Goal: Task Accomplishment & Management: Use online tool/utility

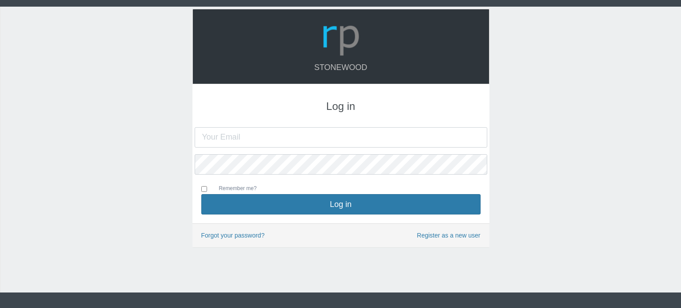
type input "[PERSON_NAME][EMAIL_ADDRESS][DOMAIN_NAME]"
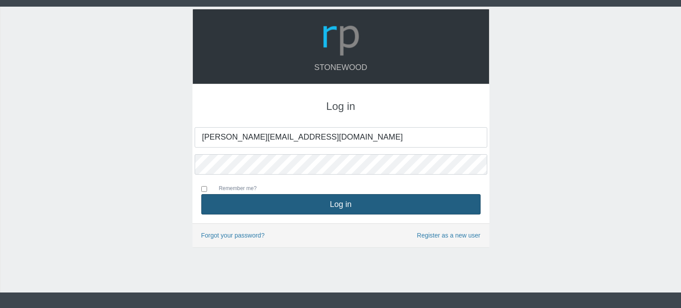
click at [334, 206] on button "Log in" at bounding box center [340, 204] width 279 height 20
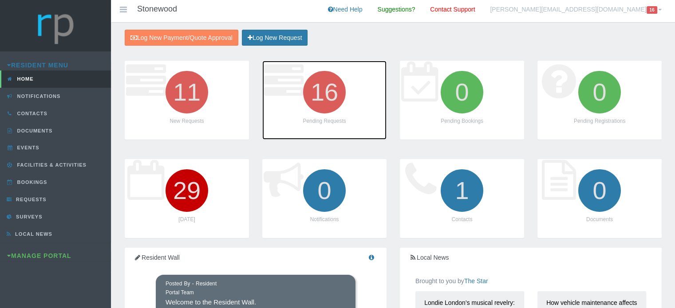
click at [325, 106] on icon "16" at bounding box center [324, 92] width 50 height 50
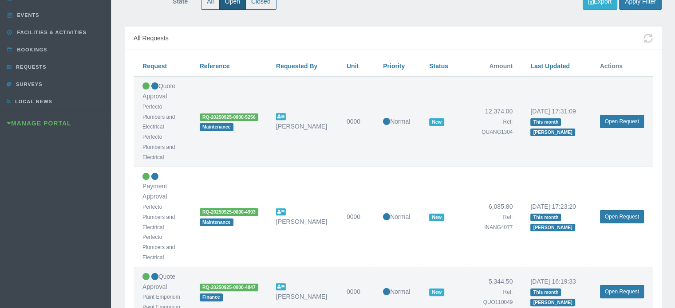
scroll to position [133, 0]
click at [623, 215] on link "Open Request" at bounding box center [622, 216] width 44 height 13
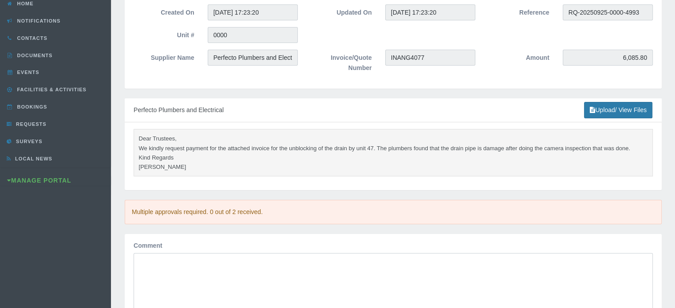
scroll to position [89, 0]
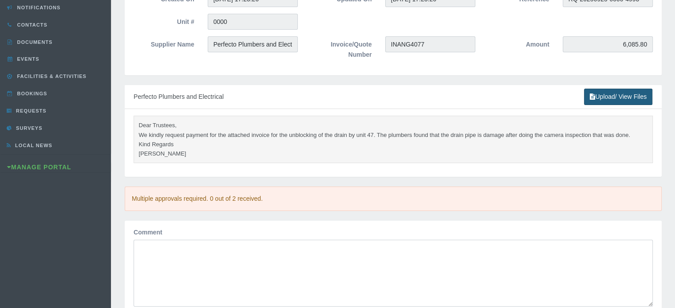
click at [616, 95] on link "Upload/ View Files" at bounding box center [618, 97] width 68 height 16
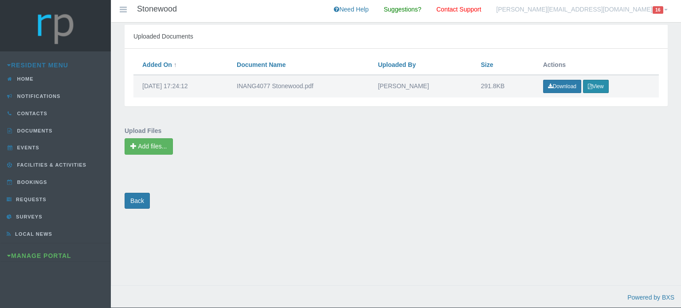
click at [597, 87] on button "View" at bounding box center [596, 86] width 26 height 13
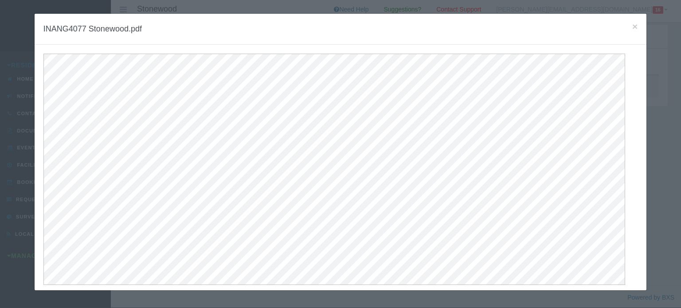
click at [626, 25] on h4 "INANG4077 Stonewood.pdf" at bounding box center [340, 29] width 594 height 13
click at [633, 25] on span "×" at bounding box center [635, 26] width 5 height 10
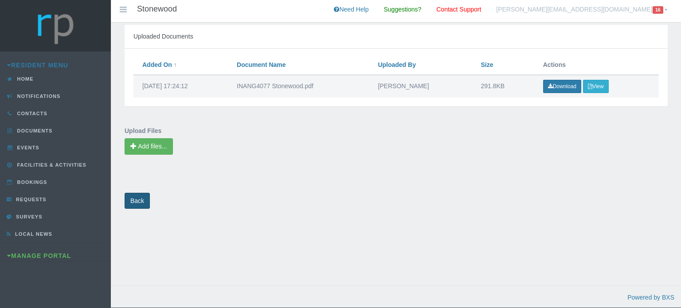
click at [139, 200] on link "Back" at bounding box center [137, 201] width 25 height 16
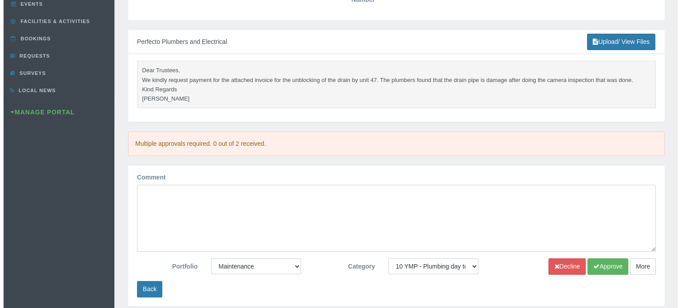
scroll to position [177, 0]
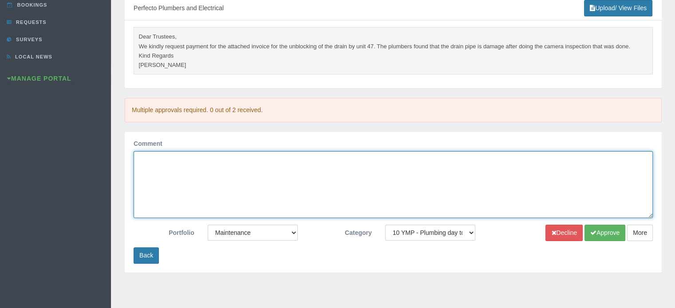
click at [165, 166] on textarea "Comment" at bounding box center [393, 184] width 519 height 67
type textarea "approved"
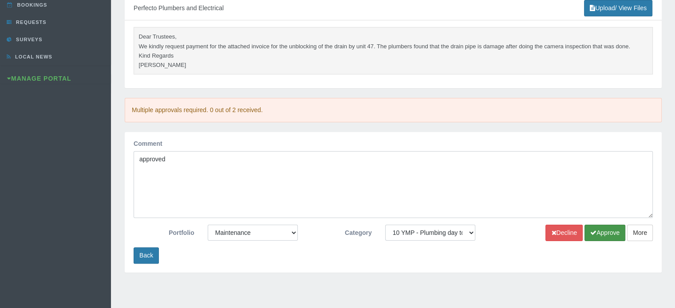
click at [604, 228] on button "Approve" at bounding box center [604, 233] width 41 height 16
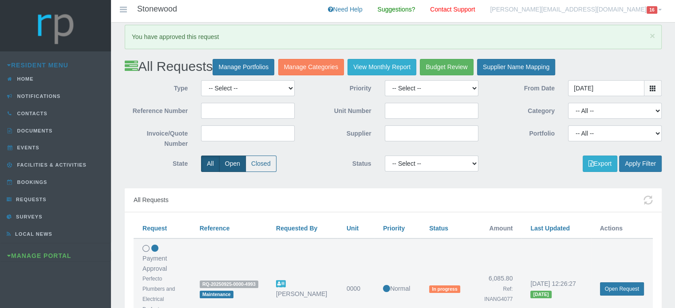
click at [226, 165] on label "Open" at bounding box center [232, 164] width 27 height 16
radio input "true"
click at [633, 164] on button "Apply Filter" at bounding box center [640, 164] width 43 height 16
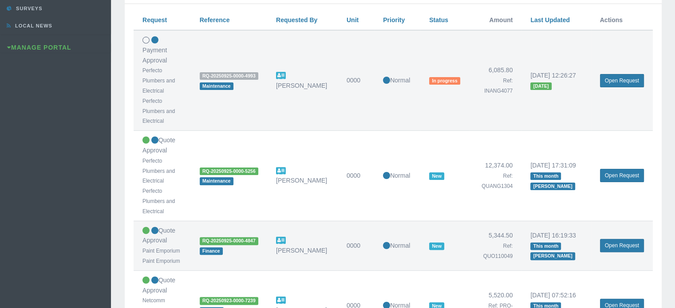
scroll to position [222, 0]
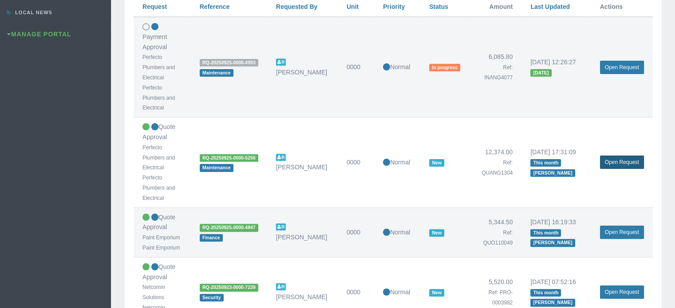
click at [614, 156] on link "Open Request" at bounding box center [622, 162] width 44 height 13
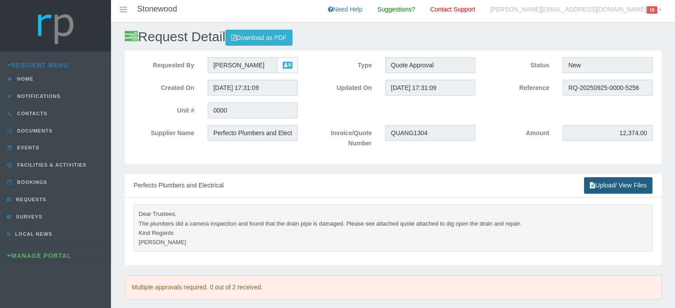
click at [603, 187] on link "Upload/ View Files" at bounding box center [618, 185] width 68 height 16
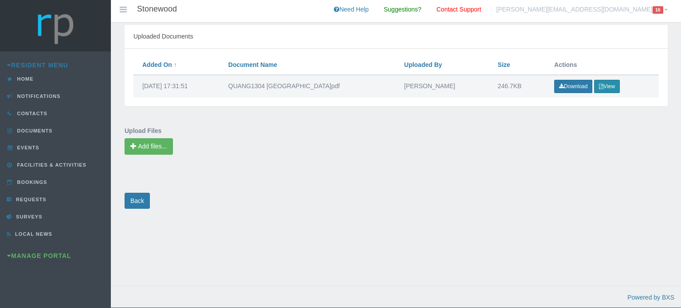
click at [602, 88] on button "View" at bounding box center [607, 86] width 26 height 13
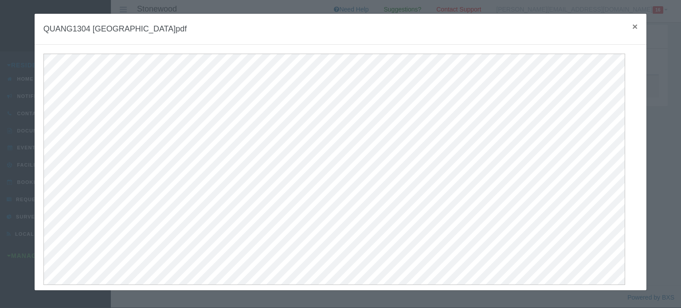
click at [633, 28] on span "×" at bounding box center [635, 26] width 5 height 10
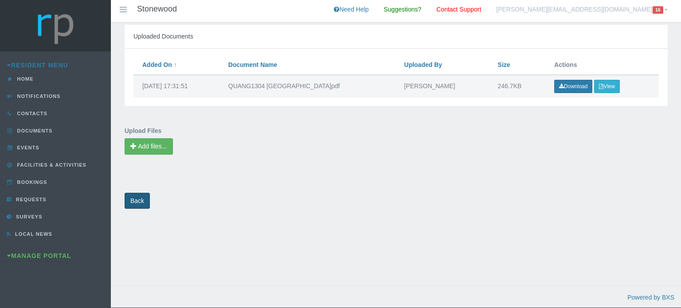
click at [130, 204] on link "Back" at bounding box center [137, 201] width 25 height 16
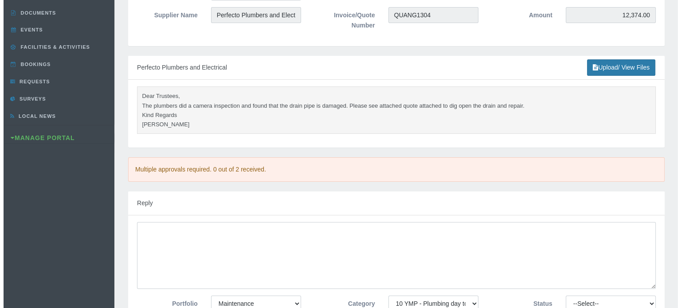
scroll to position [177, 0]
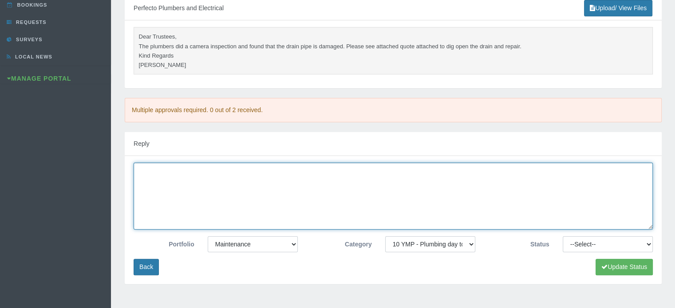
click at [154, 178] on textarea at bounding box center [393, 196] width 519 height 67
type textarea "Approved"
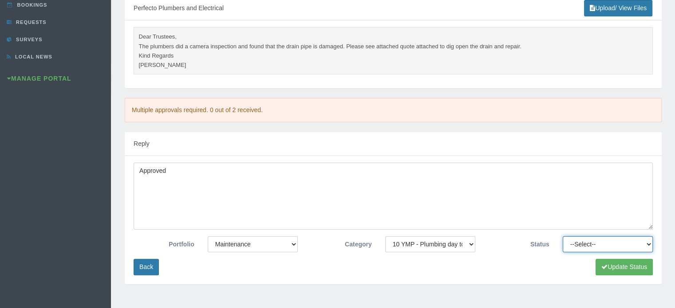
click at [567, 247] on select "--Select-- Approved Cancelled Completed Declined More information required New …" at bounding box center [608, 244] width 90 height 16
select select "APPROVED"
click at [563, 236] on select "--Select-- Approved Cancelled Completed Declined More information required New …" at bounding box center [608, 244] width 90 height 16
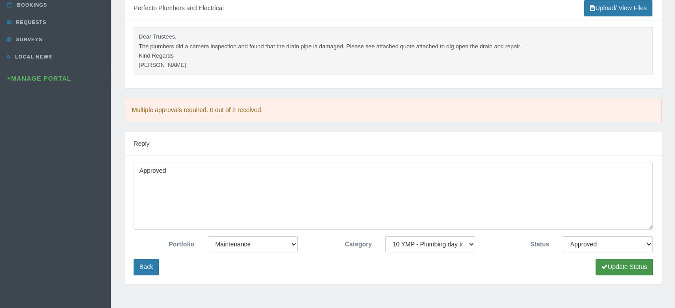
click at [614, 268] on button "Update Status" at bounding box center [623, 267] width 57 height 16
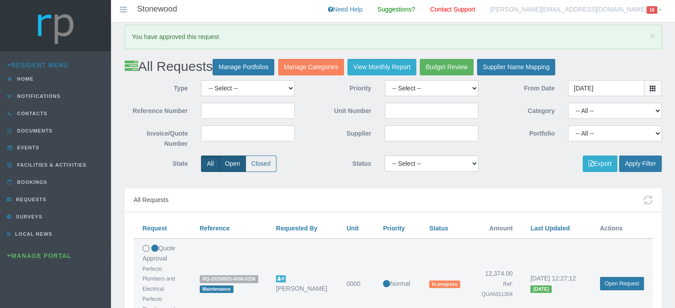
click at [235, 161] on label "Open" at bounding box center [232, 164] width 27 height 16
radio input "true"
click at [637, 163] on button "Apply Filter" at bounding box center [640, 164] width 43 height 16
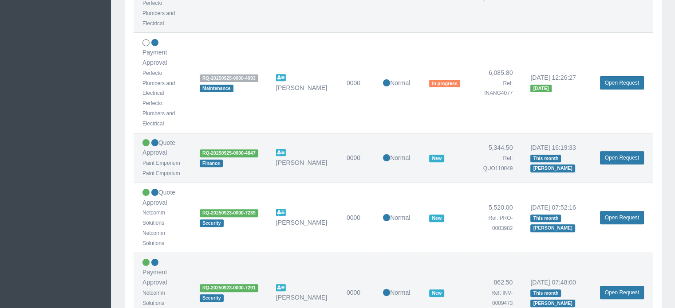
scroll to position [311, 0]
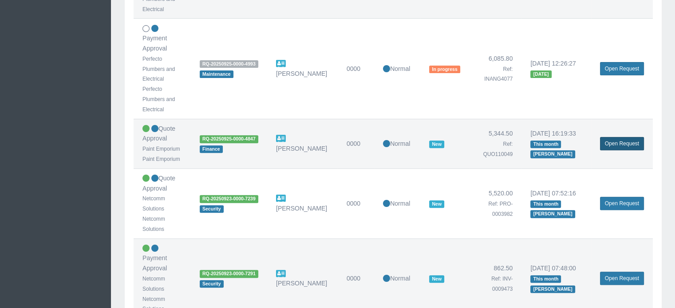
click at [632, 137] on link "Open Request" at bounding box center [622, 143] width 44 height 13
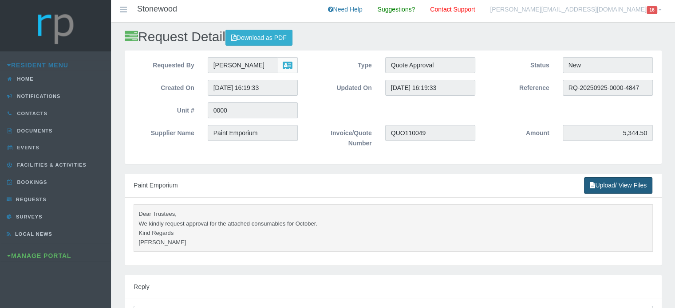
click at [604, 188] on link "Upload/ View Files" at bounding box center [618, 185] width 68 height 16
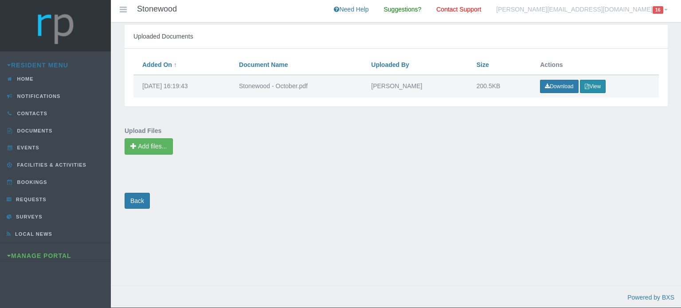
click at [598, 83] on button "View" at bounding box center [593, 86] width 26 height 13
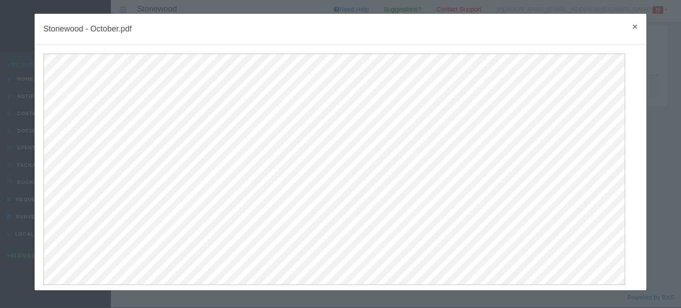
click at [633, 24] on span "×" at bounding box center [635, 26] width 5 height 10
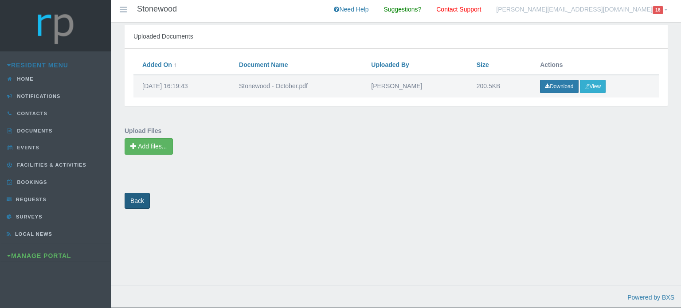
click at [130, 202] on link "Back" at bounding box center [137, 201] width 25 height 16
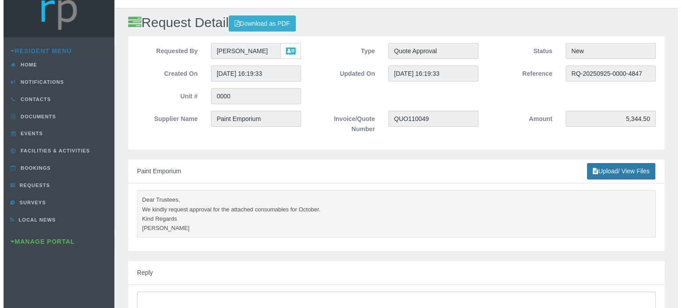
scroll to position [133, 0]
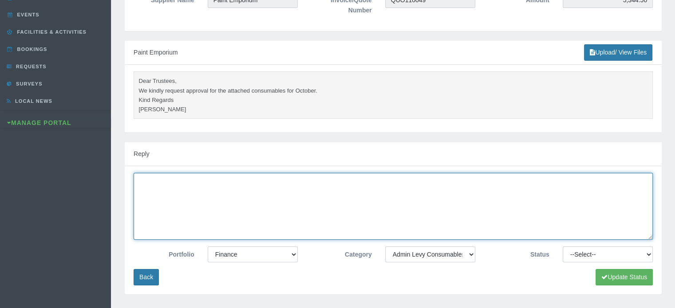
click at [155, 189] on textarea at bounding box center [393, 206] width 519 height 67
type textarea "Approved"
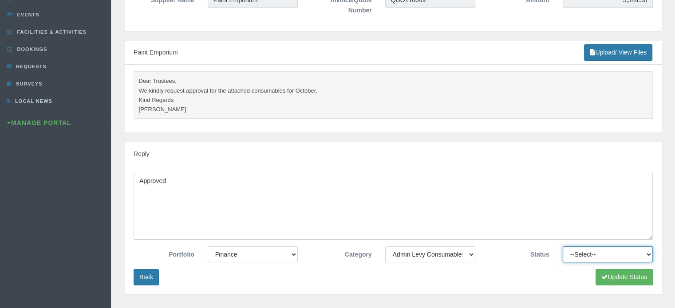
click at [575, 253] on select "--Select-- Approved Cancelled Completed Declined More information required New …" at bounding box center [608, 255] width 90 height 16
select select "APPROVED"
click at [563, 247] on select "--Select-- Approved Cancelled Completed Declined More information required New …" at bounding box center [608, 255] width 90 height 16
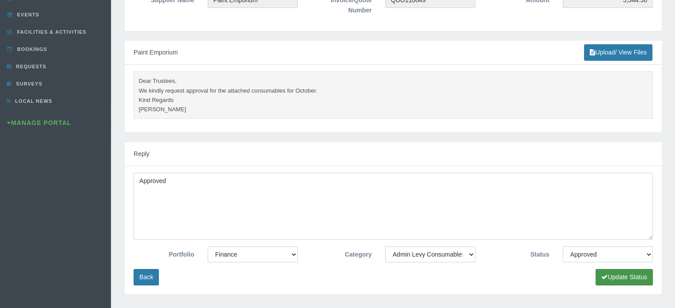
click at [602, 279] on icon "submit" at bounding box center [604, 277] width 6 height 6
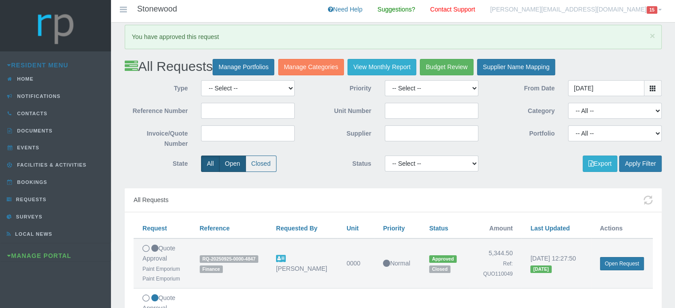
click at [229, 168] on label "Open" at bounding box center [232, 164] width 27 height 16
radio input "true"
click at [645, 165] on button "Apply Filter" at bounding box center [640, 164] width 43 height 16
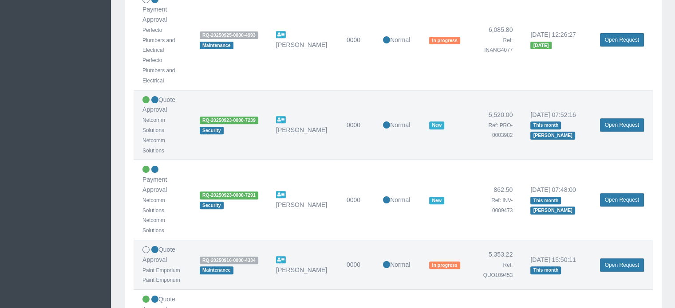
scroll to position [355, 0]
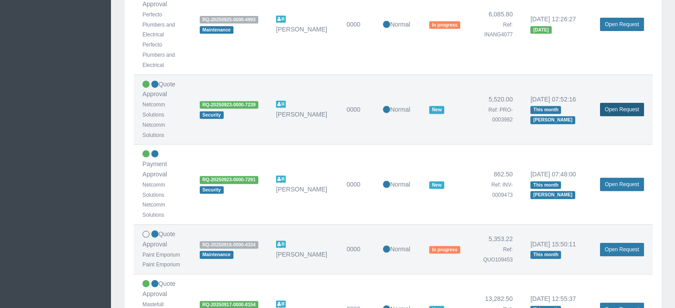
click at [626, 103] on link "Open Request" at bounding box center [622, 109] width 44 height 13
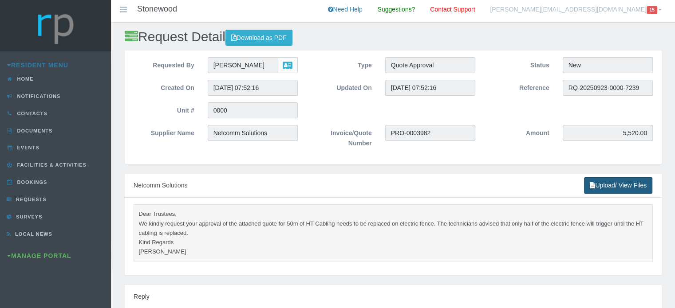
click at [608, 186] on link "Upload/ View Files" at bounding box center [618, 185] width 68 height 16
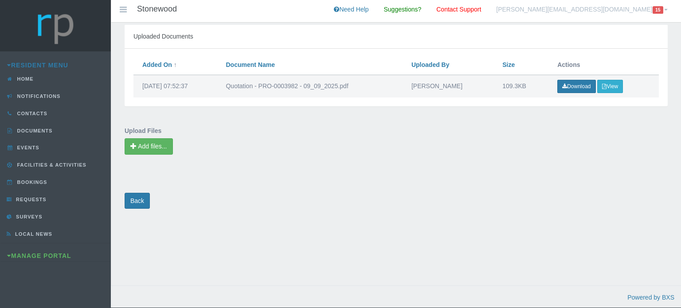
click at [619, 79] on td "Download View" at bounding box center [604, 86] width 110 height 23
click at [617, 87] on button "View" at bounding box center [611, 86] width 26 height 13
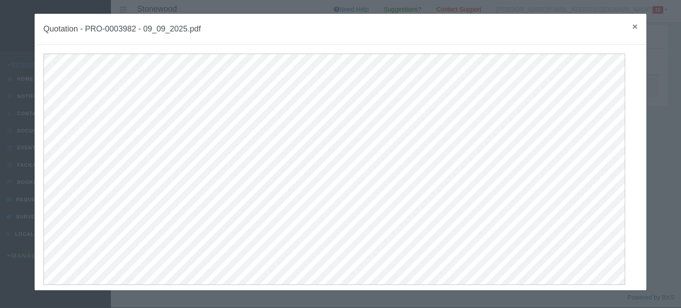
click at [633, 26] on span "×" at bounding box center [635, 26] width 5 height 10
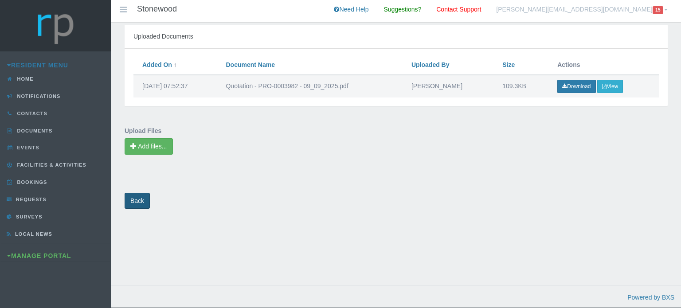
click at [135, 205] on link "Back" at bounding box center [137, 201] width 25 height 16
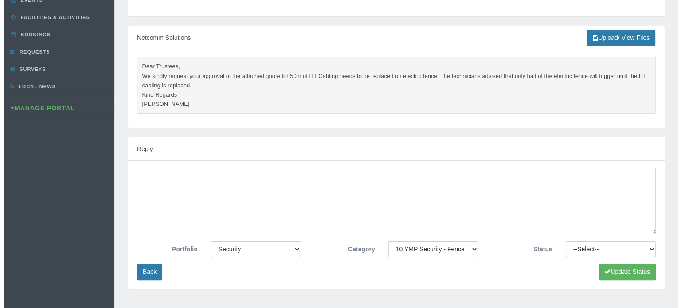
scroll to position [177, 0]
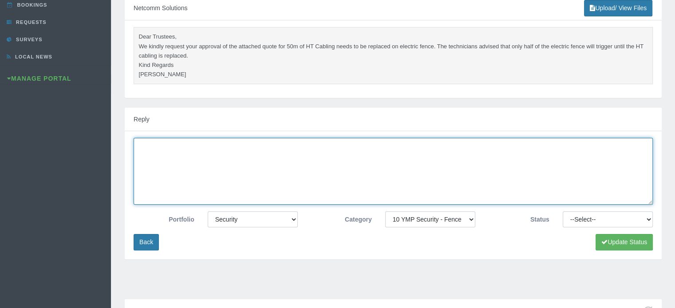
click at [156, 165] on textarea at bounding box center [393, 171] width 519 height 67
type textarea "Approved"
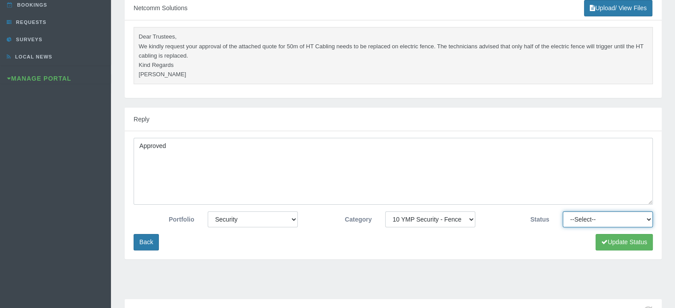
click at [584, 220] on select "--Select-- Approved Cancelled Completed Declined More information required New …" at bounding box center [608, 220] width 90 height 16
select select "APPROVED"
click at [563, 212] on select "--Select-- Approved Cancelled Completed Declined More information required New …" at bounding box center [608, 220] width 90 height 16
click at [616, 244] on button "Update Status" at bounding box center [623, 242] width 57 height 16
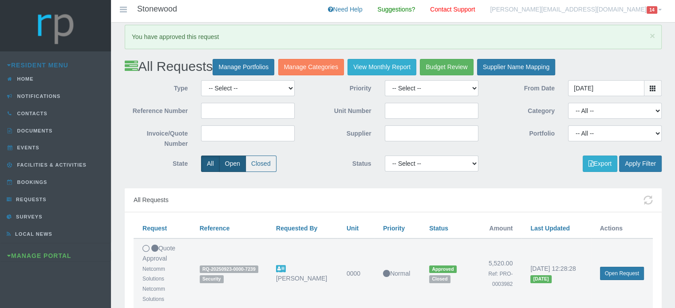
click at [222, 163] on label "Open" at bounding box center [232, 164] width 27 height 16
radio input "true"
click at [641, 161] on button "Apply Filter" at bounding box center [640, 164] width 43 height 16
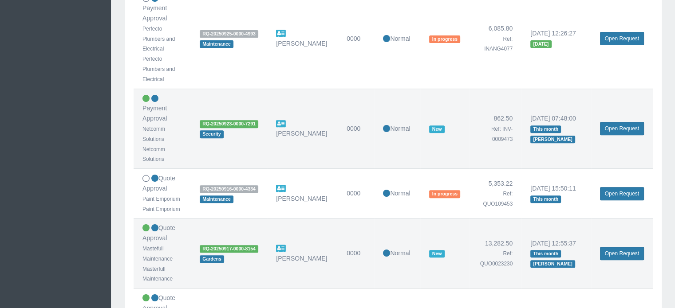
scroll to position [355, 0]
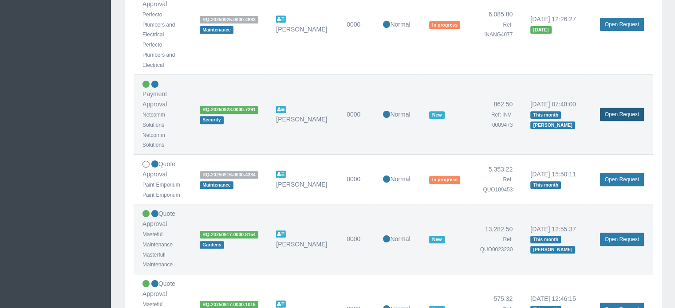
click at [632, 108] on link "Open Request" at bounding box center [622, 114] width 44 height 13
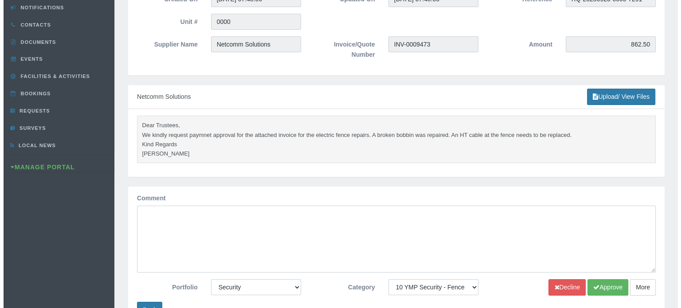
scroll to position [133, 0]
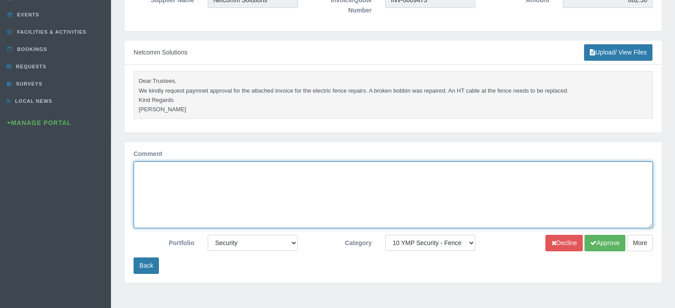
click at [484, 192] on textarea "Comment" at bounding box center [393, 194] width 519 height 67
type textarea "Approved"
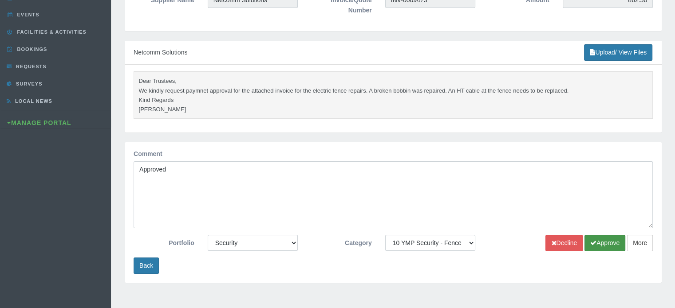
click at [607, 252] on button "Approve" at bounding box center [604, 243] width 41 height 16
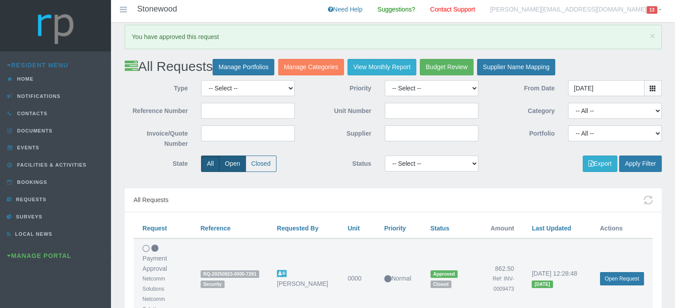
click at [228, 165] on label "Open" at bounding box center [232, 164] width 27 height 16
radio input "true"
click at [647, 165] on button "Apply Filter" at bounding box center [640, 164] width 43 height 16
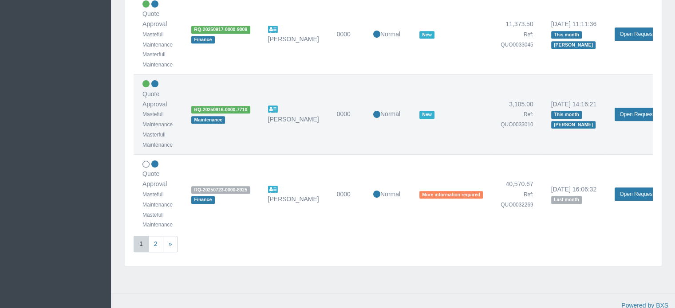
scroll to position [887, 0]
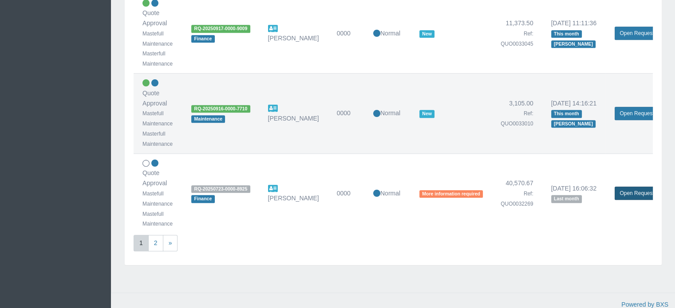
click at [623, 193] on link "Open Request" at bounding box center [636, 193] width 44 height 13
click at [156, 240] on link "2" at bounding box center [155, 243] width 15 height 16
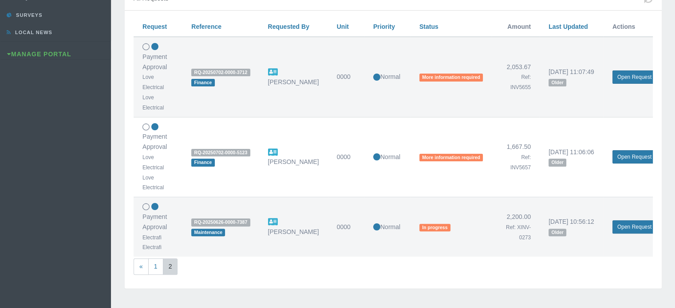
scroll to position [222, 0]
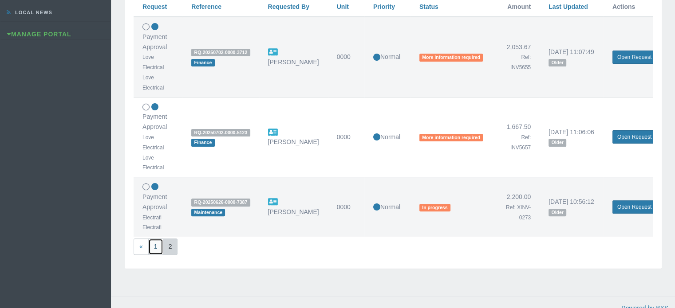
click at [150, 247] on link "1" at bounding box center [155, 247] width 15 height 16
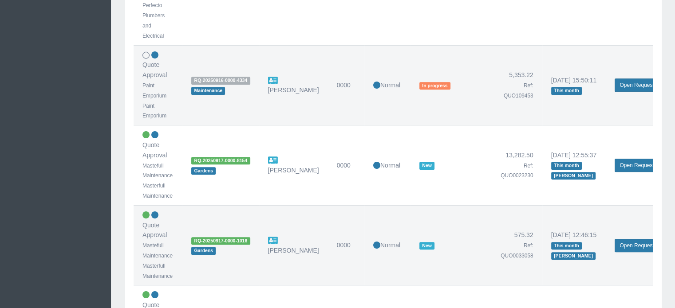
scroll to position [444, 0]
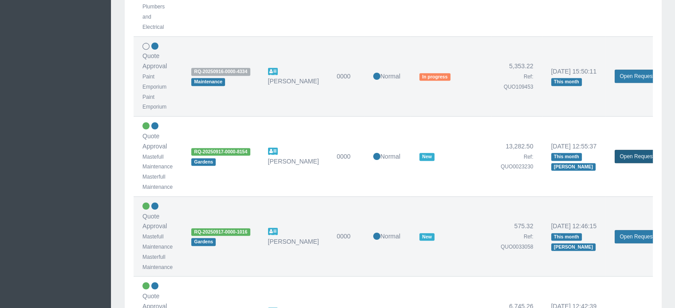
click at [630, 156] on link "Open Request" at bounding box center [636, 156] width 44 height 13
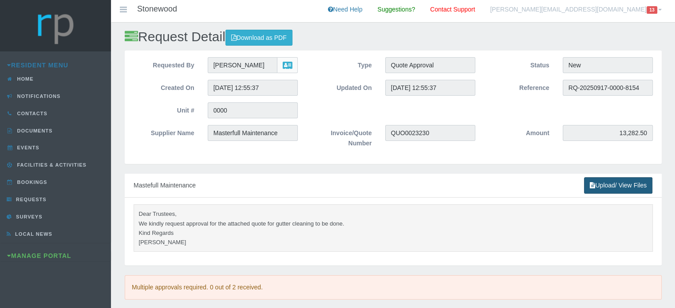
click at [605, 188] on link "Upload/ View Files" at bounding box center [618, 185] width 68 height 16
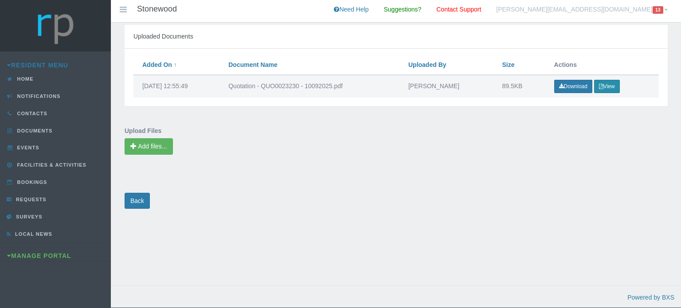
click at [609, 85] on button "View" at bounding box center [607, 86] width 26 height 13
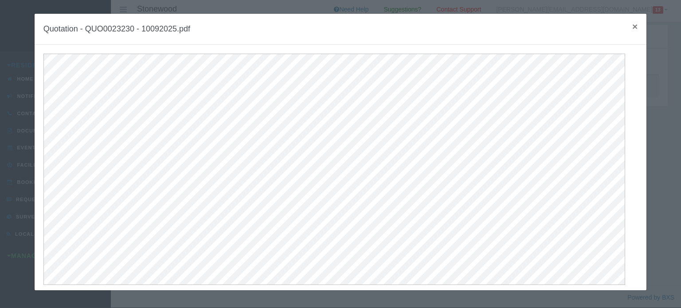
click at [633, 27] on span "×" at bounding box center [635, 26] width 5 height 10
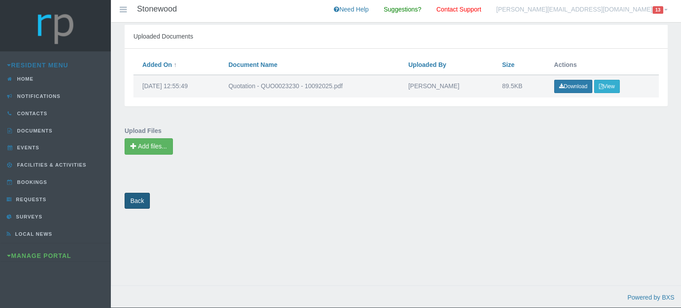
click at [137, 203] on link "Back" at bounding box center [137, 201] width 25 height 16
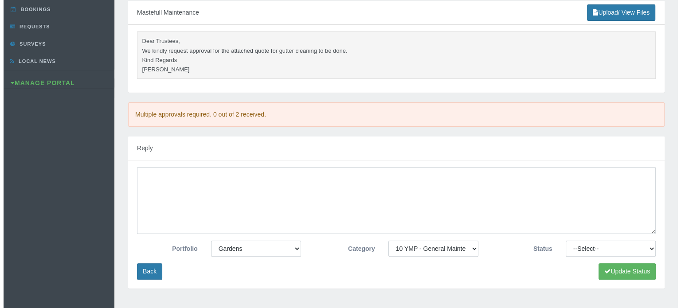
scroll to position [177, 0]
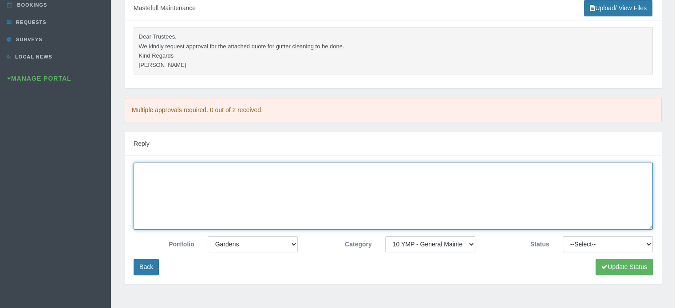
click at [152, 185] on textarea at bounding box center [393, 196] width 519 height 67
type textarea "Approved"
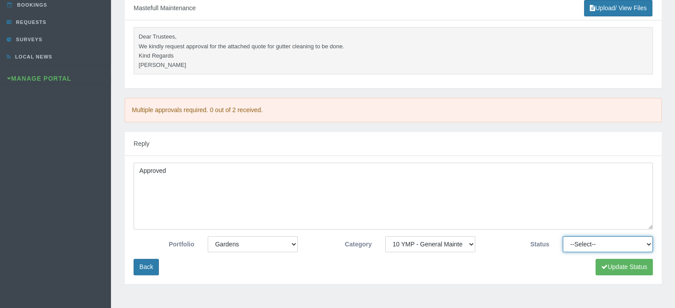
click at [594, 244] on select "--Select-- Approved Cancelled Completed Declined More information required New …" at bounding box center [608, 244] width 90 height 16
select select "APPROVED"
click at [563, 236] on select "--Select-- Approved Cancelled Completed Declined More information required New …" at bounding box center [608, 244] width 90 height 16
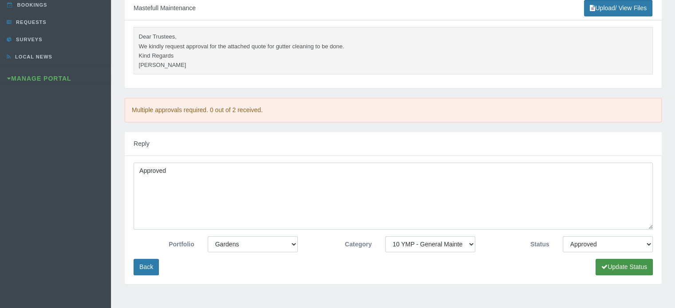
click at [606, 268] on button "Update Status" at bounding box center [623, 267] width 57 height 16
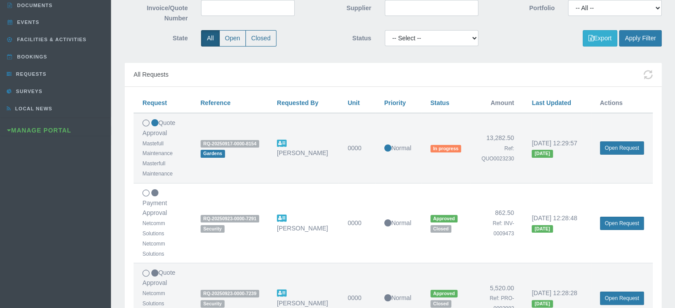
scroll to position [89, 0]
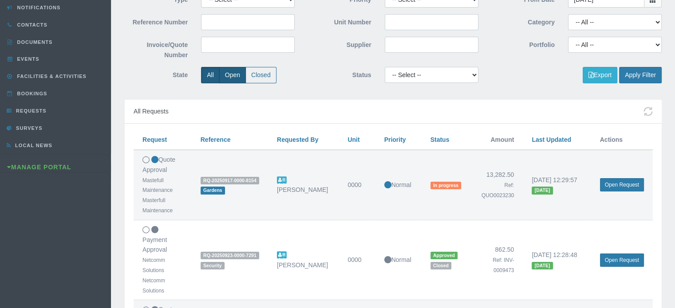
click at [228, 72] on label "Open" at bounding box center [232, 75] width 27 height 16
radio input "true"
click at [638, 69] on button "Apply Filter" at bounding box center [640, 75] width 43 height 16
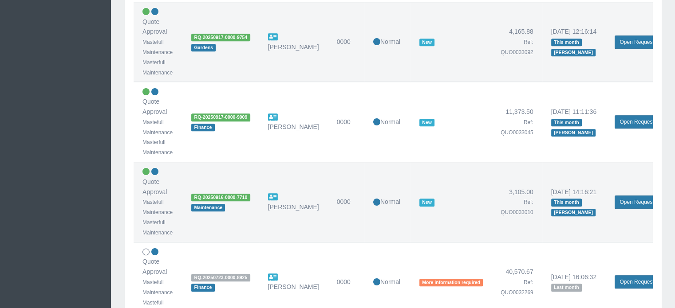
scroll to position [843, 0]
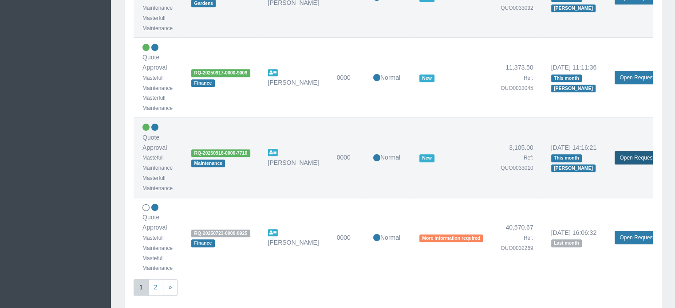
click at [616, 153] on link "Open Request" at bounding box center [636, 157] width 44 height 13
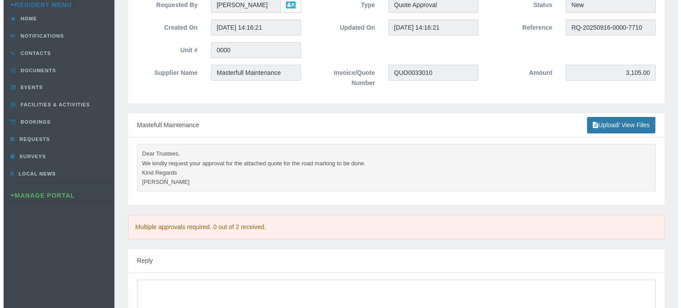
scroll to position [133, 0]
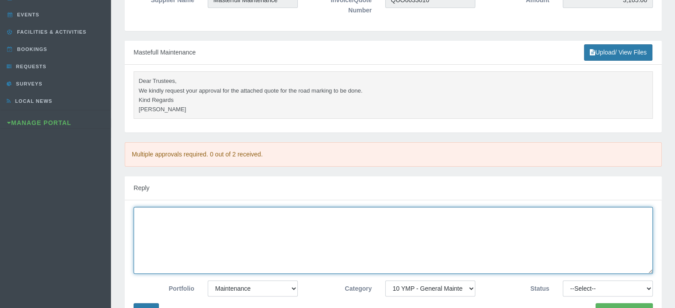
click at [226, 223] on textarea at bounding box center [393, 240] width 519 height 67
type textarea "Approved"
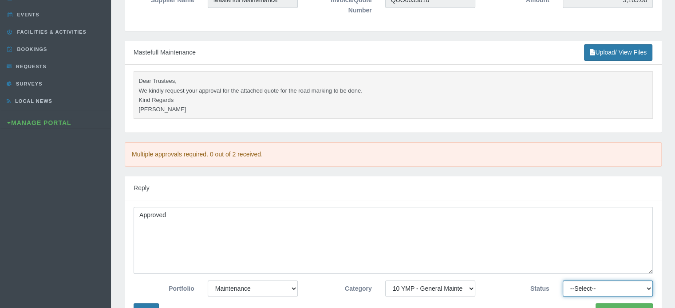
click at [577, 283] on select "--Select-- Approved Cancelled Completed Declined More information required New …" at bounding box center [608, 289] width 90 height 16
select select "APPROVED"
click at [563, 281] on select "--Select-- Approved Cancelled Completed Declined More information required New …" at bounding box center [608, 289] width 90 height 16
click at [613, 306] on button "Update Status" at bounding box center [623, 311] width 57 height 16
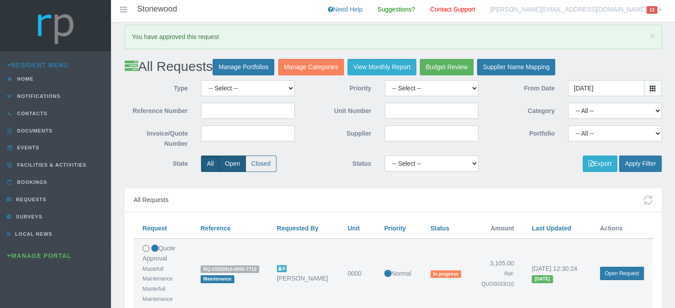
click at [225, 164] on label "Open" at bounding box center [232, 164] width 27 height 16
radio input "true"
click at [646, 161] on button "Apply Filter" at bounding box center [640, 164] width 43 height 16
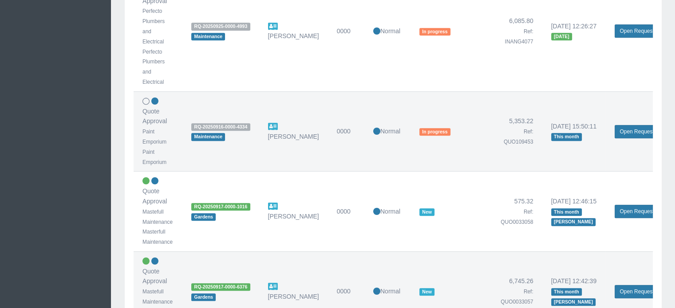
scroll to position [577, 0]
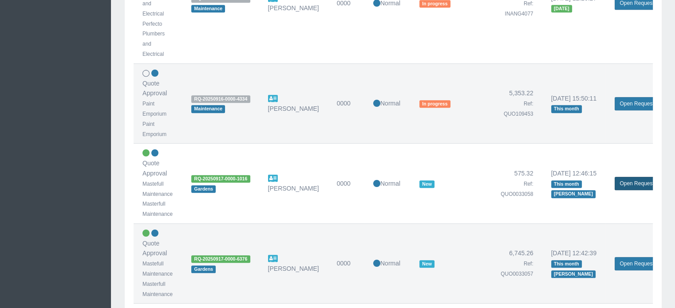
click at [629, 184] on link "Open Request" at bounding box center [636, 183] width 44 height 13
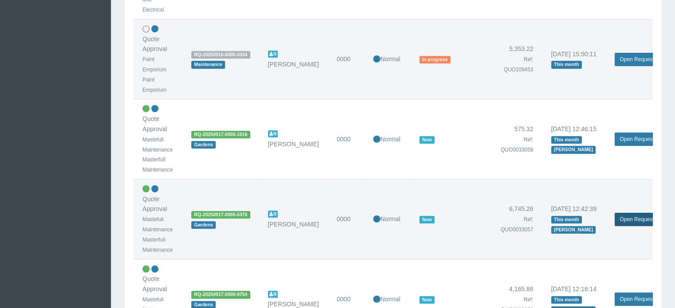
click at [637, 216] on link "Open Request" at bounding box center [636, 219] width 44 height 13
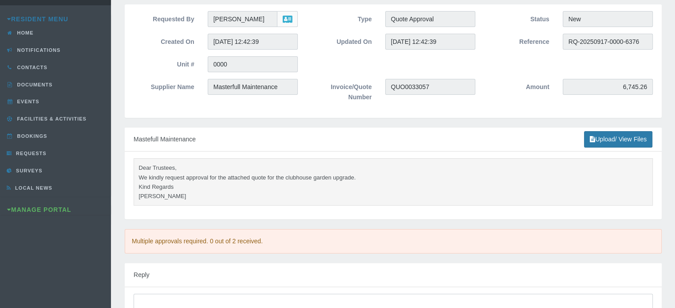
scroll to position [44, 0]
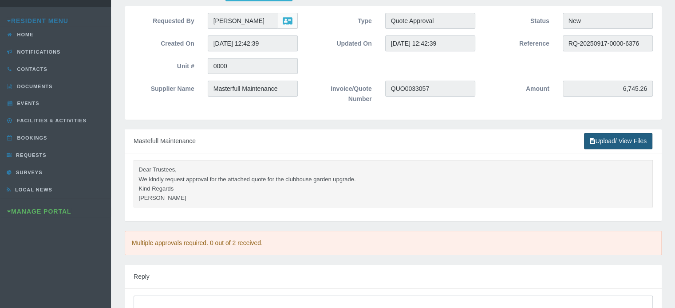
click at [612, 142] on link "Upload/ View Files" at bounding box center [618, 141] width 68 height 16
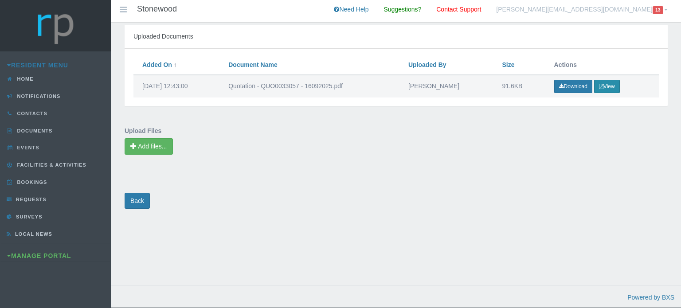
click at [600, 84] on icon "button" at bounding box center [601, 86] width 4 height 5
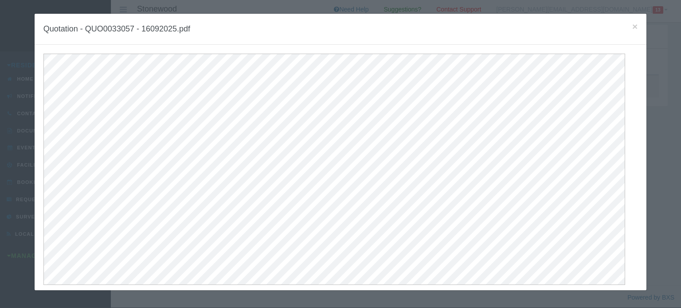
click at [626, 28] on h4 "Quotation - QUO0033057 - 16092025.pdf" at bounding box center [340, 29] width 594 height 13
click at [633, 24] on span "×" at bounding box center [635, 26] width 5 height 10
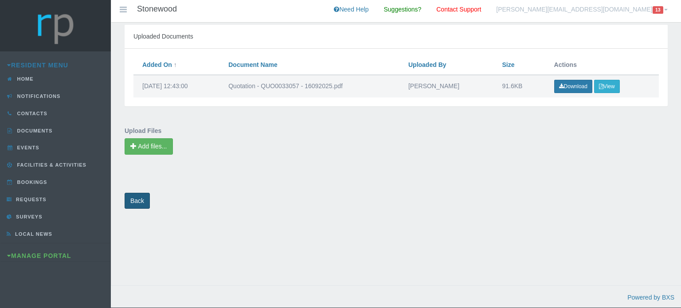
click at [135, 203] on link "Back" at bounding box center [137, 201] width 25 height 16
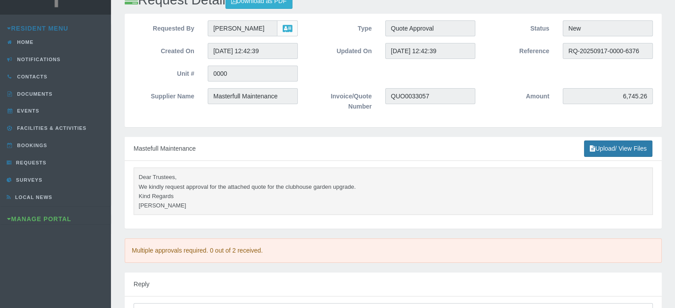
scroll to position [133, 0]
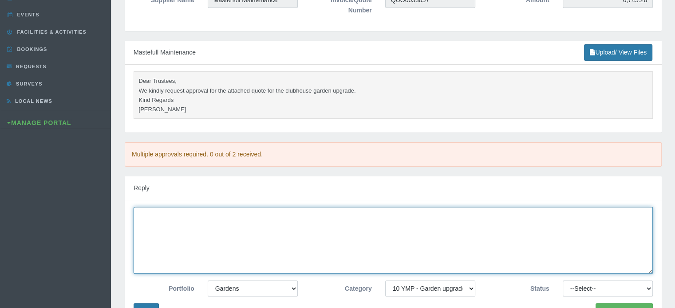
click at [146, 225] on textarea at bounding box center [393, 240] width 519 height 67
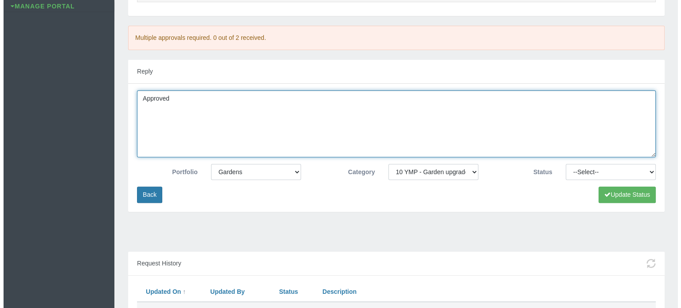
scroll to position [266, 0]
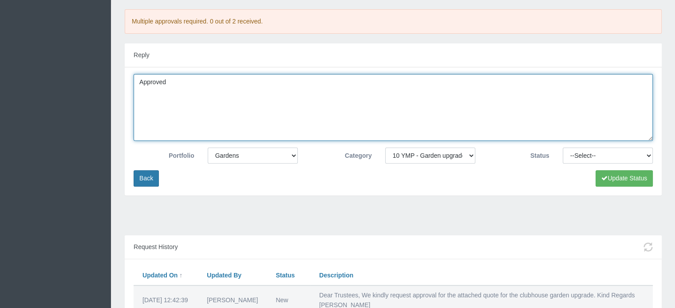
type textarea "Approved"
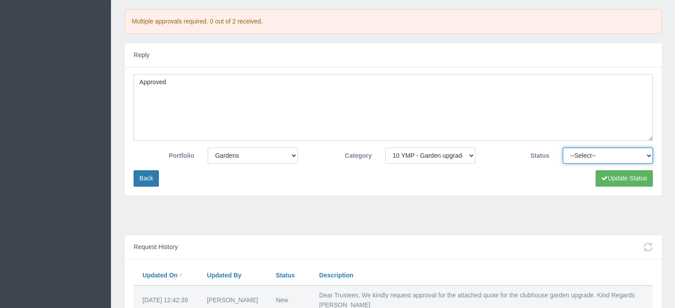
click at [573, 156] on select "--Select-- Approved Cancelled Completed Declined More information required New …" at bounding box center [608, 156] width 90 height 16
select select "APPROVED"
click at [563, 148] on select "--Select-- Approved Cancelled Completed Declined More information required New …" at bounding box center [608, 156] width 90 height 16
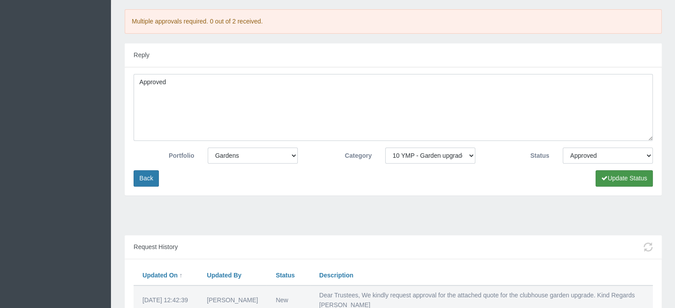
click at [605, 181] on icon "submit" at bounding box center [604, 178] width 6 height 6
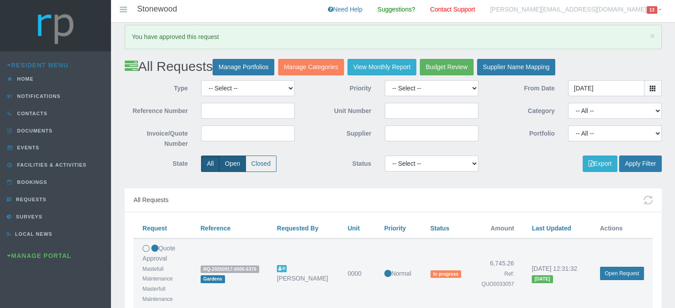
click at [228, 166] on label "Open" at bounding box center [232, 164] width 27 height 16
radio input "true"
click at [639, 166] on button "Apply Filter" at bounding box center [640, 164] width 43 height 16
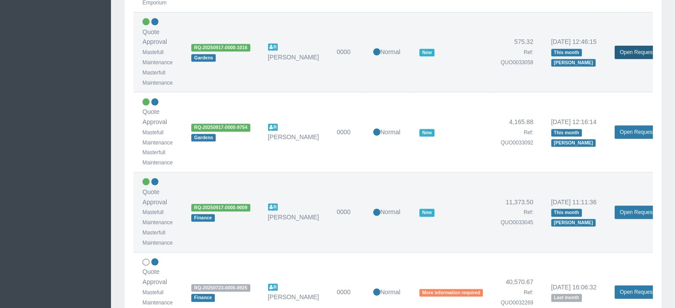
scroll to position [799, 0]
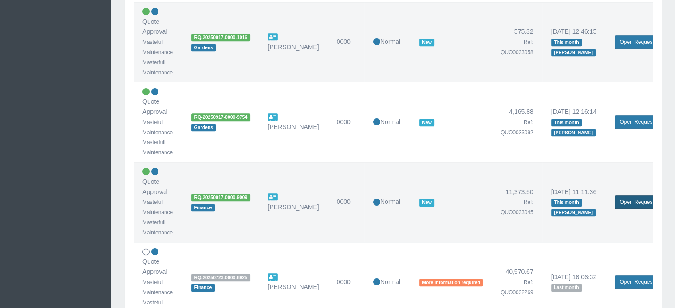
click at [631, 203] on link "Open Request" at bounding box center [636, 202] width 44 height 13
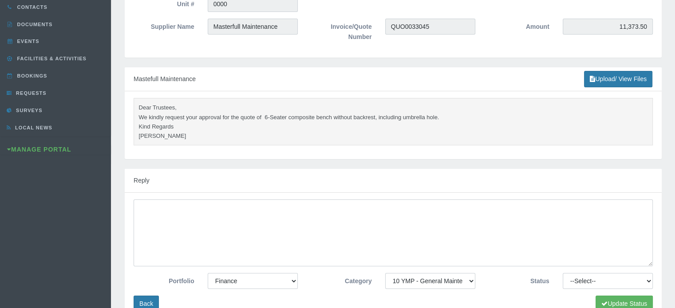
scroll to position [133, 0]
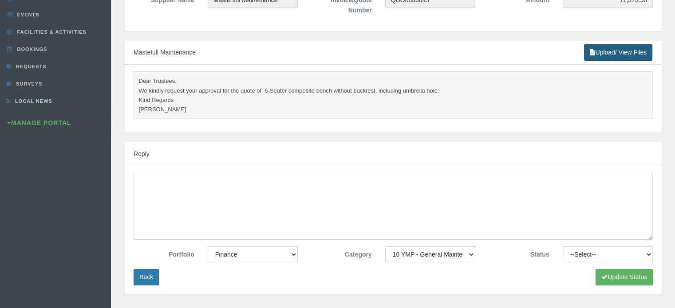
click at [606, 51] on link "Upload/ View Files" at bounding box center [618, 52] width 68 height 16
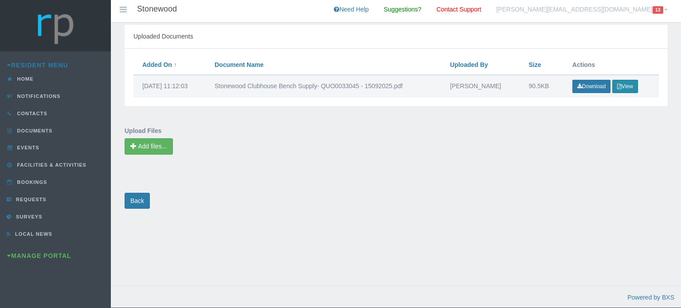
click at [618, 85] on icon "button" at bounding box center [620, 86] width 4 height 5
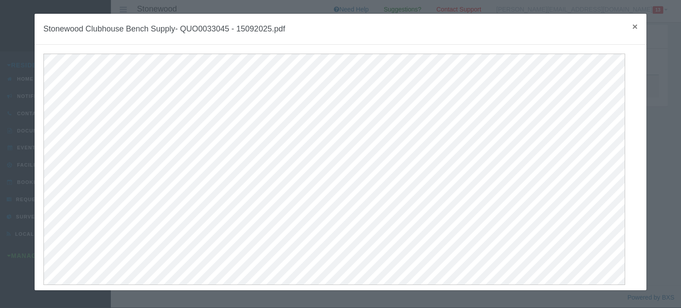
click at [633, 29] on span "×" at bounding box center [635, 26] width 5 height 10
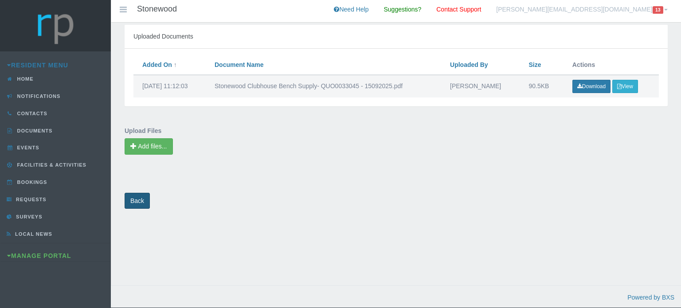
click at [135, 204] on link "Back" at bounding box center [137, 201] width 25 height 16
click at [35, 80] on link "Home" at bounding box center [55, 79] width 111 height 17
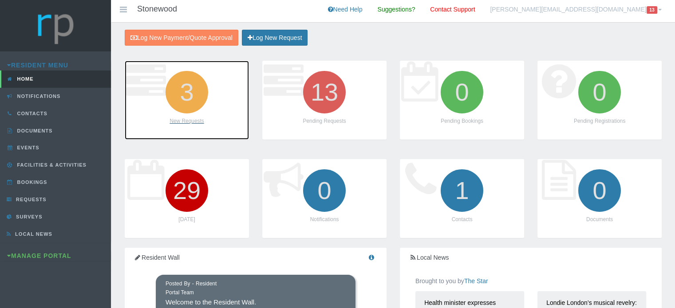
click at [190, 98] on icon "3" at bounding box center [187, 92] width 50 height 50
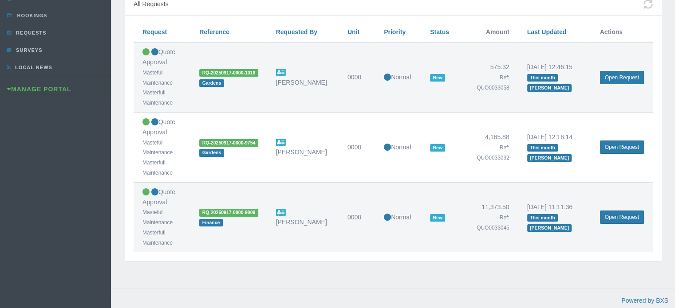
scroll to position [168, 0]
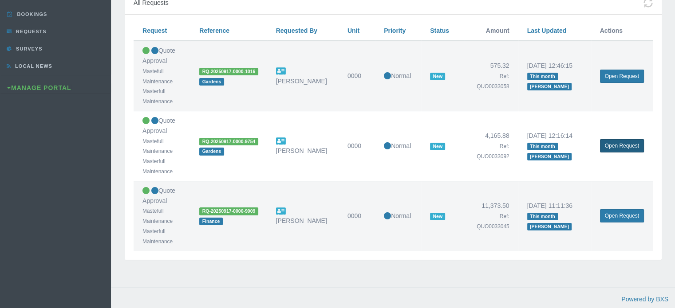
click at [630, 144] on link "Open Request" at bounding box center [622, 145] width 44 height 13
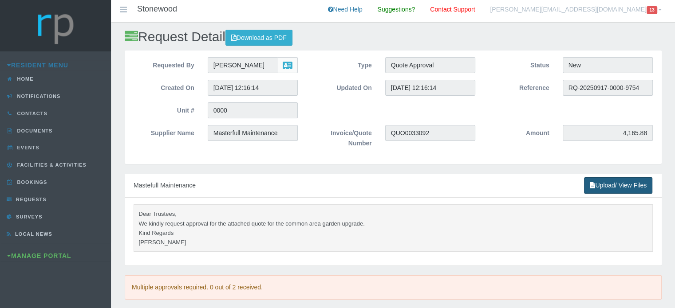
click at [601, 186] on link "Upload/ View Files" at bounding box center [618, 185] width 68 height 16
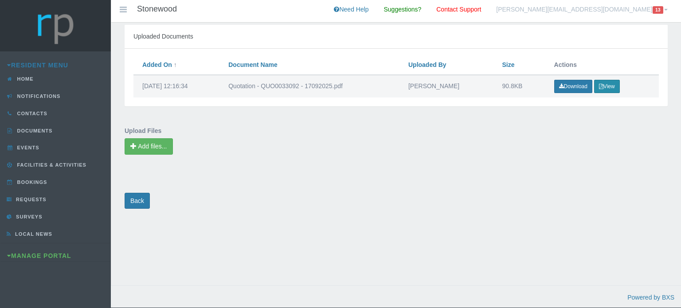
click at [600, 81] on button "View" at bounding box center [607, 86] width 26 height 13
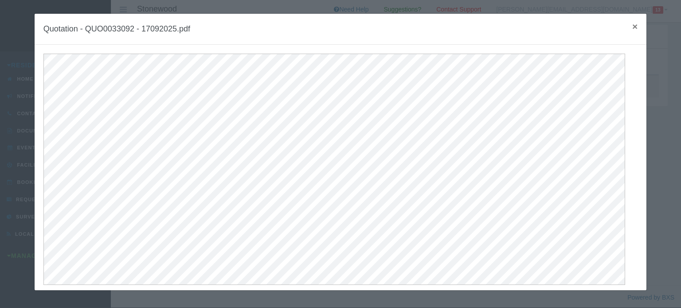
click at [633, 26] on span "×" at bounding box center [635, 26] width 5 height 10
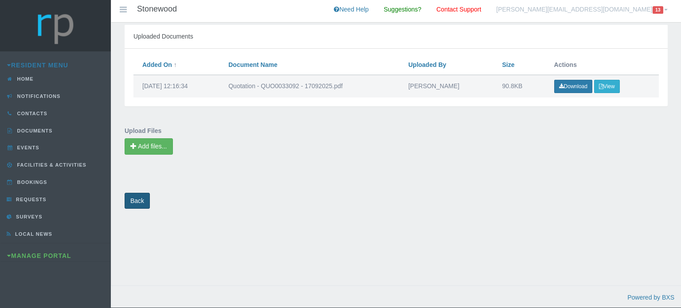
click at [140, 202] on link "Back" at bounding box center [137, 201] width 25 height 16
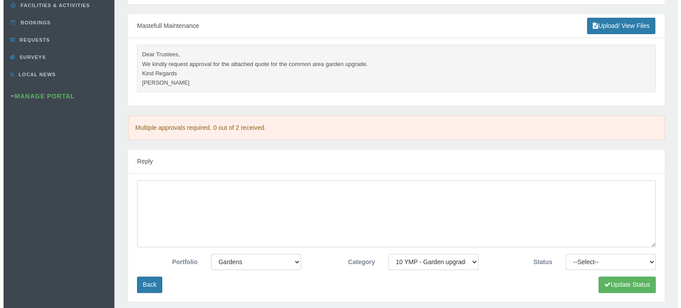
scroll to position [177, 0]
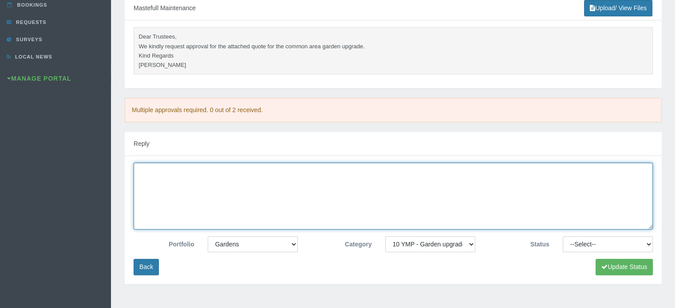
click at [150, 194] on textarea at bounding box center [393, 196] width 519 height 67
type textarea "Approved"
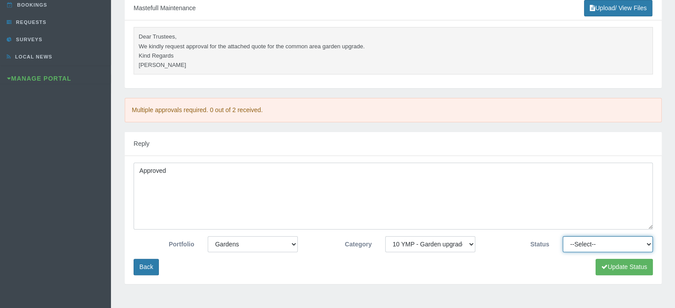
click at [572, 239] on select "--Select-- Approved Cancelled Completed Declined More information required New …" at bounding box center [608, 244] width 90 height 16
select select "APPROVED"
click at [563, 236] on select "--Select-- Approved Cancelled Completed Declined More information required New …" at bounding box center [608, 244] width 90 height 16
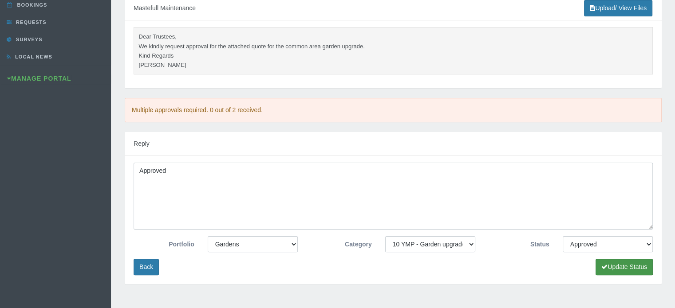
click at [602, 269] on icon "submit" at bounding box center [604, 267] width 6 height 6
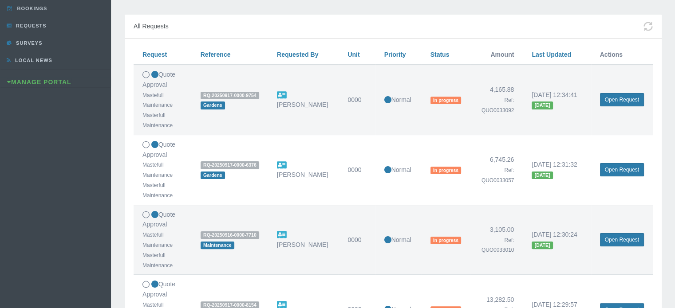
scroll to position [89, 0]
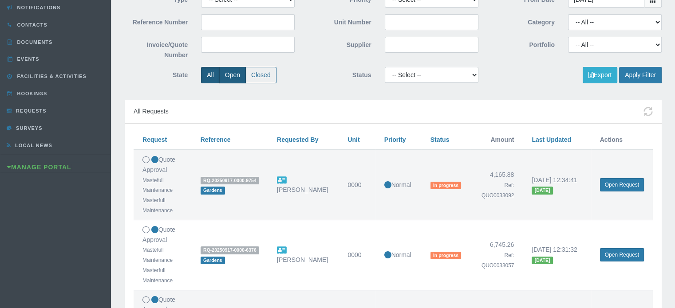
click at [232, 78] on label "Open" at bounding box center [232, 75] width 27 height 16
radio input "true"
click at [644, 73] on button "Apply Filter" at bounding box center [640, 75] width 43 height 16
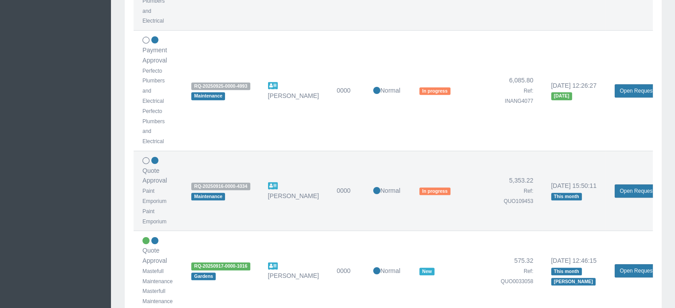
scroll to position [754, 0]
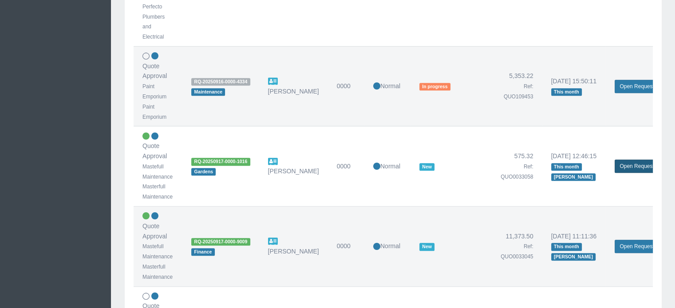
click at [623, 165] on link "Open Request" at bounding box center [636, 166] width 44 height 13
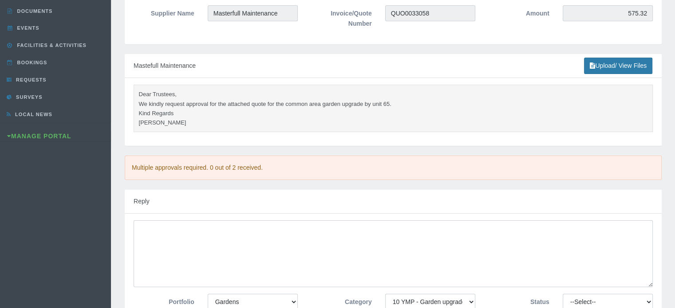
scroll to position [133, 0]
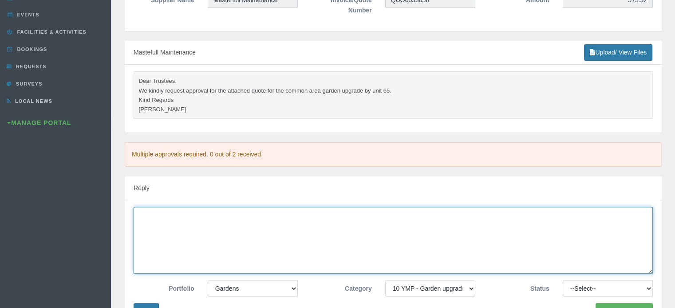
click at [179, 226] on textarea at bounding box center [393, 240] width 519 height 67
type textarea "Approved"
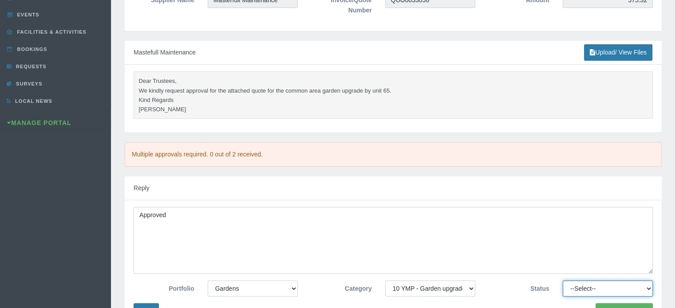
click at [570, 289] on select "--Select-- Approved Cancelled Completed Declined More information required New …" at bounding box center [608, 289] width 90 height 16
select select "APPROVED"
click at [563, 281] on select "--Select-- Approved Cancelled Completed Declined More information required New …" at bounding box center [608, 289] width 90 height 16
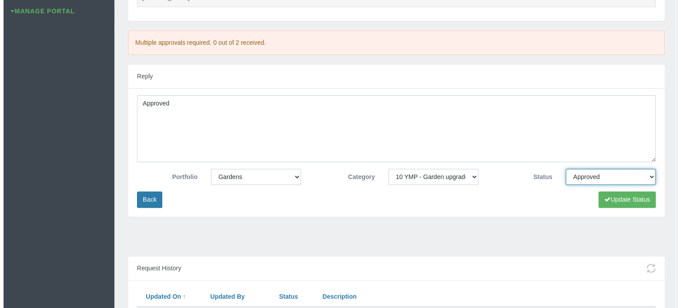
scroll to position [266, 0]
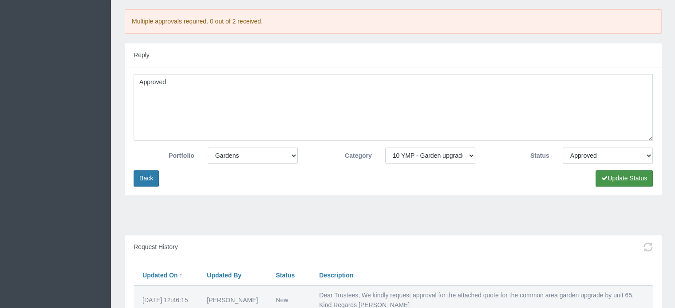
click at [613, 179] on button "Update Status" at bounding box center [623, 178] width 57 height 16
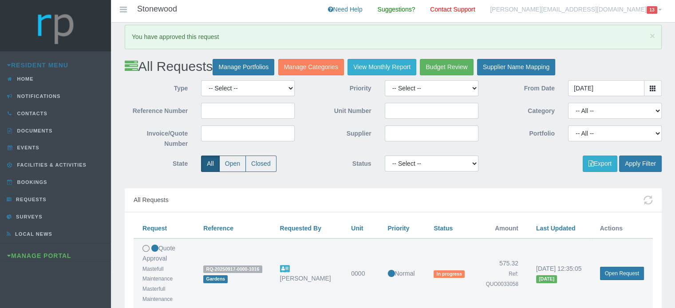
click at [658, 9] on span at bounding box center [660, 10] width 4 height 2
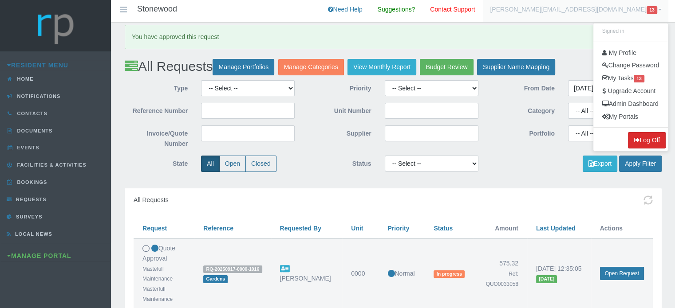
click at [642, 147] on button "Log Off" at bounding box center [647, 140] width 38 height 16
